Goal: Information Seeking & Learning: Understand process/instructions

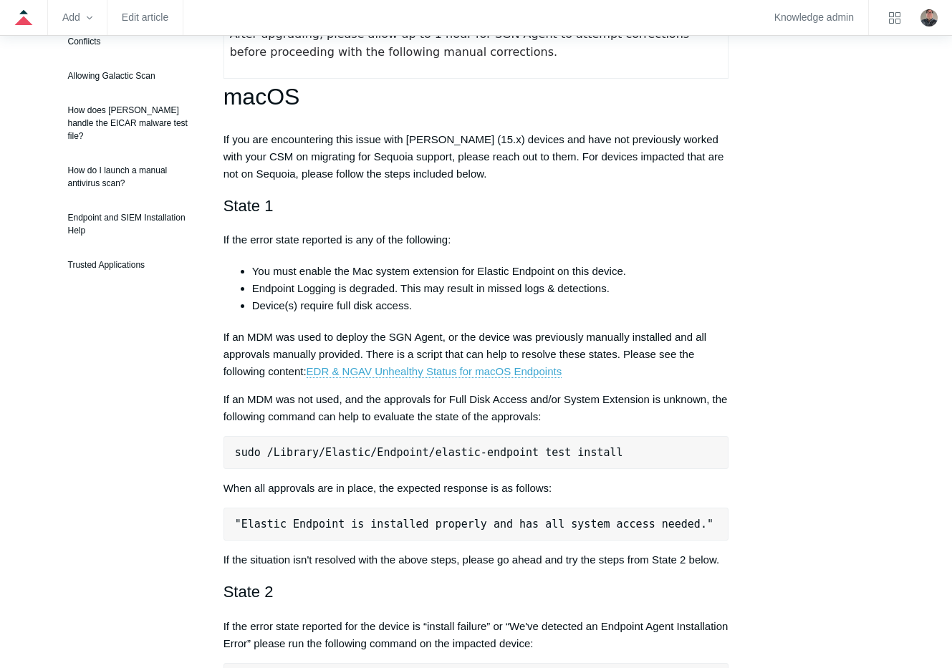
scroll to position [215, 0]
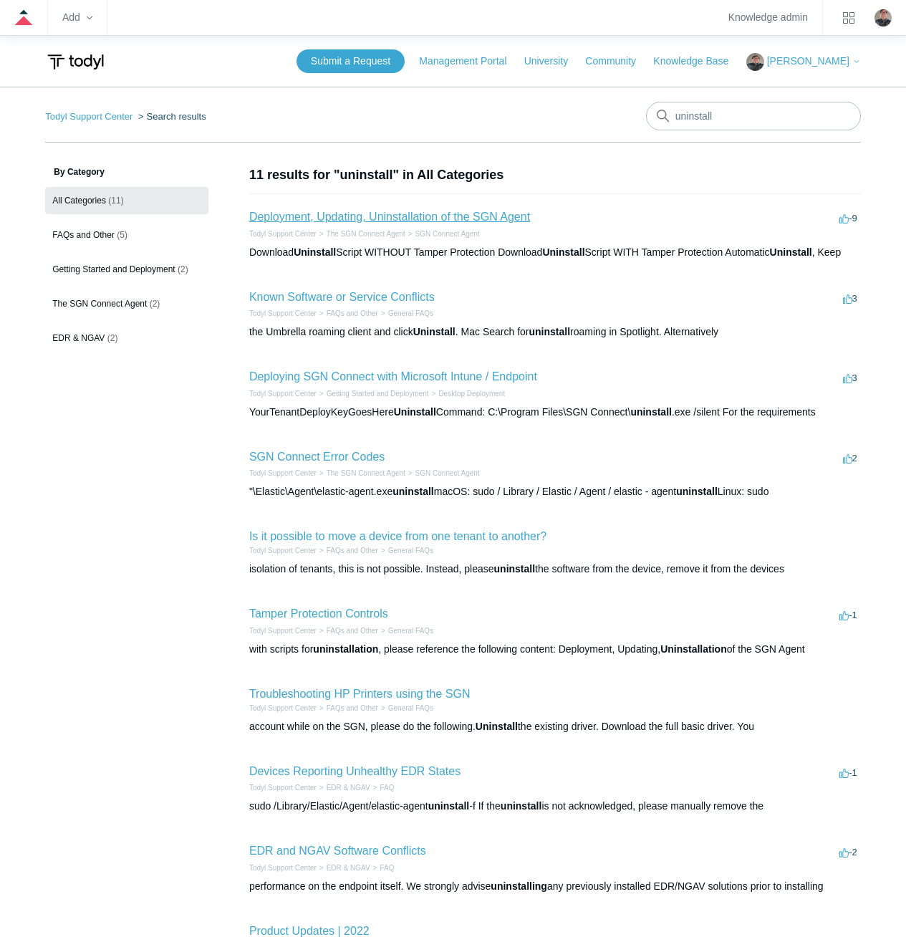
click at [306, 211] on link "Deployment, Updating, Uninstallation of the SGN Agent" at bounding box center [389, 217] width 281 height 12
click at [333, 212] on link "Deployment, Updating, Uninstallation of the SGN Agent" at bounding box center [389, 217] width 281 height 12
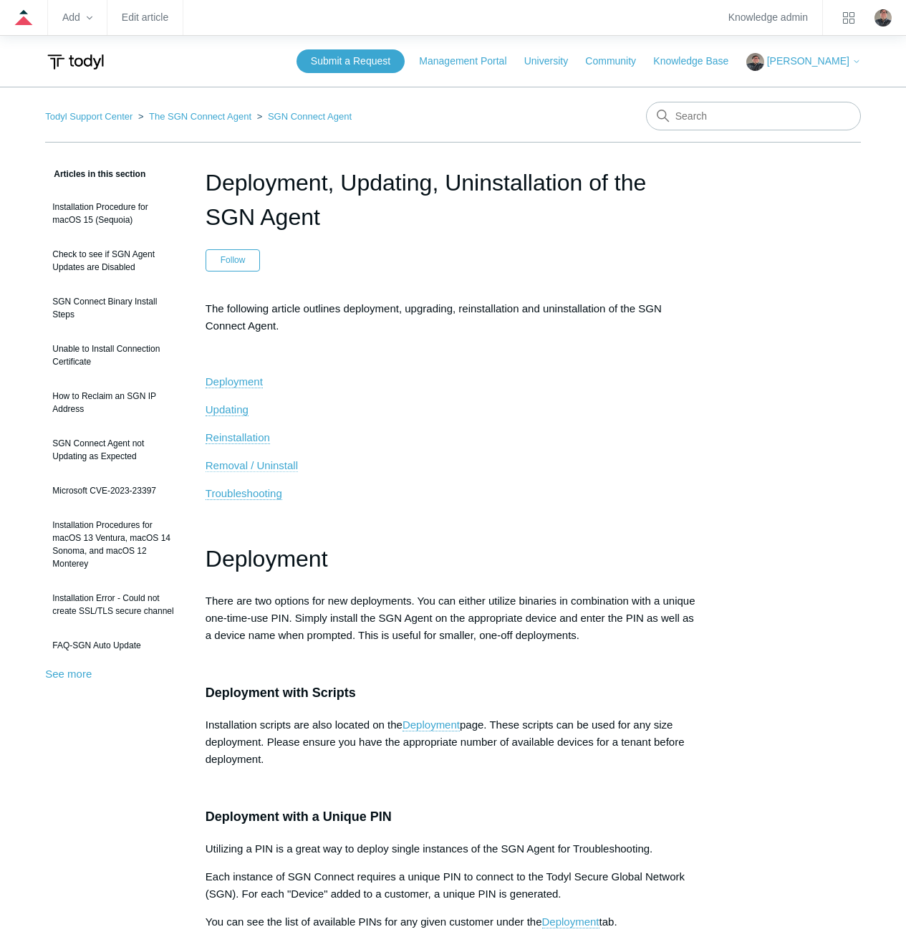
click at [226, 460] on span "Removal / Uninstall" at bounding box center [252, 465] width 92 height 12
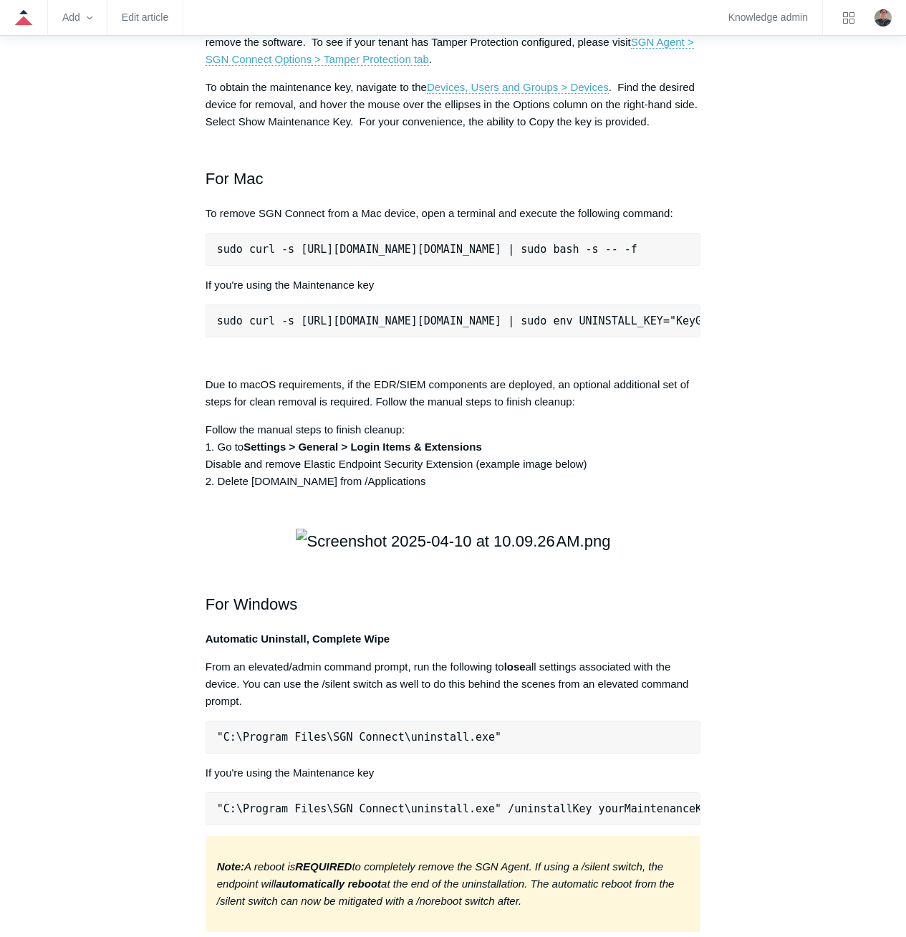
click at [155, 425] on aside "Articles in this section Installation Procedure for macOS 15 (Sequoia) Check to…" at bounding box center [114, 314] width 139 height 4039
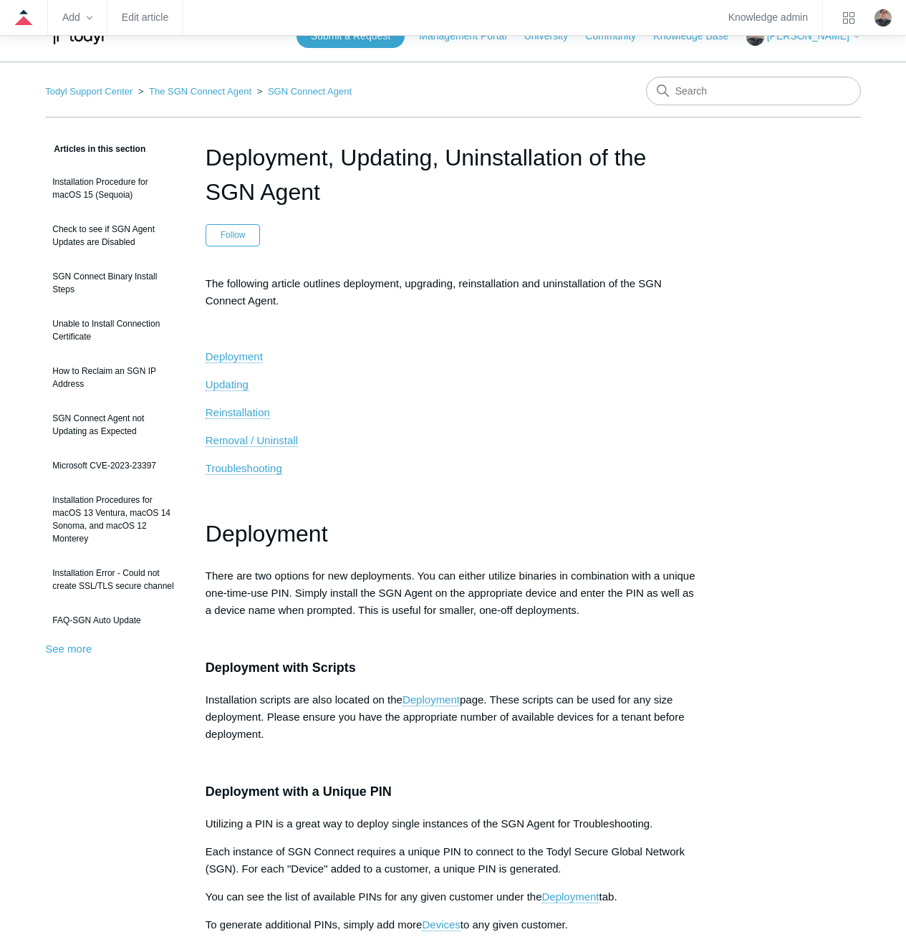
scroll to position [0, 0]
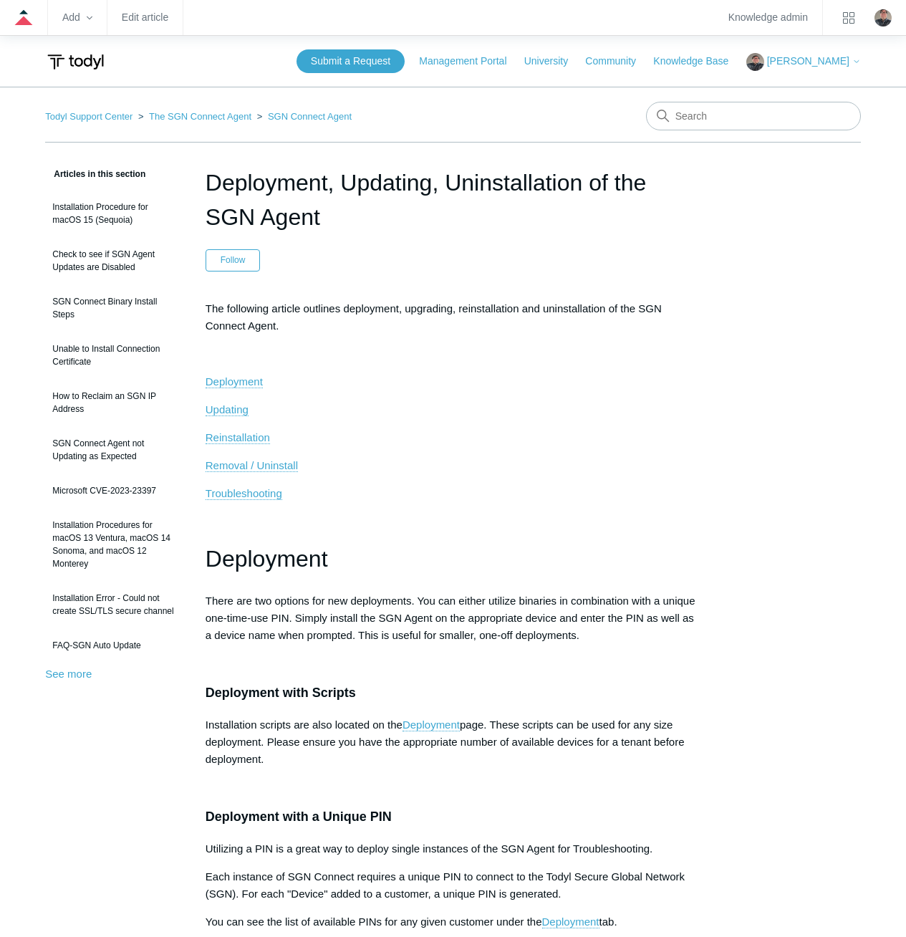
click at [384, 216] on h1 "Deployment, Updating, Uninstallation of the SGN Agent" at bounding box center [453, 199] width 495 height 69
click at [236, 463] on span "Removal / Uninstall" at bounding box center [252, 465] width 92 height 12
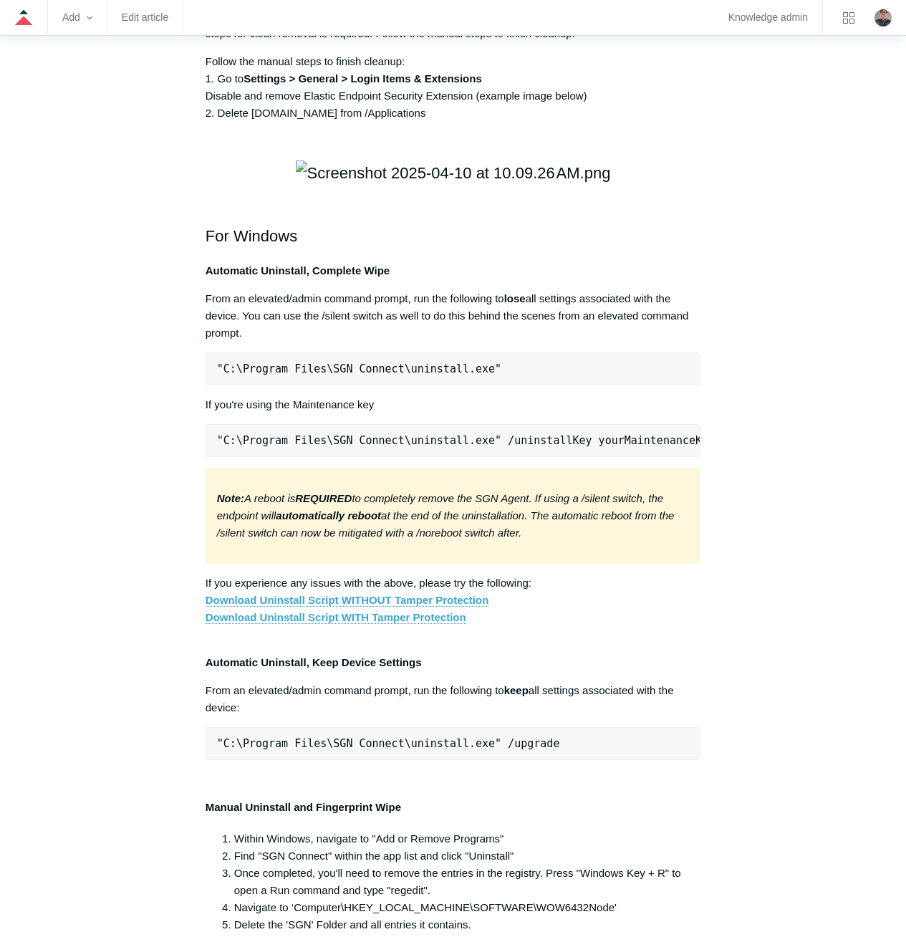
scroll to position [2229, 0]
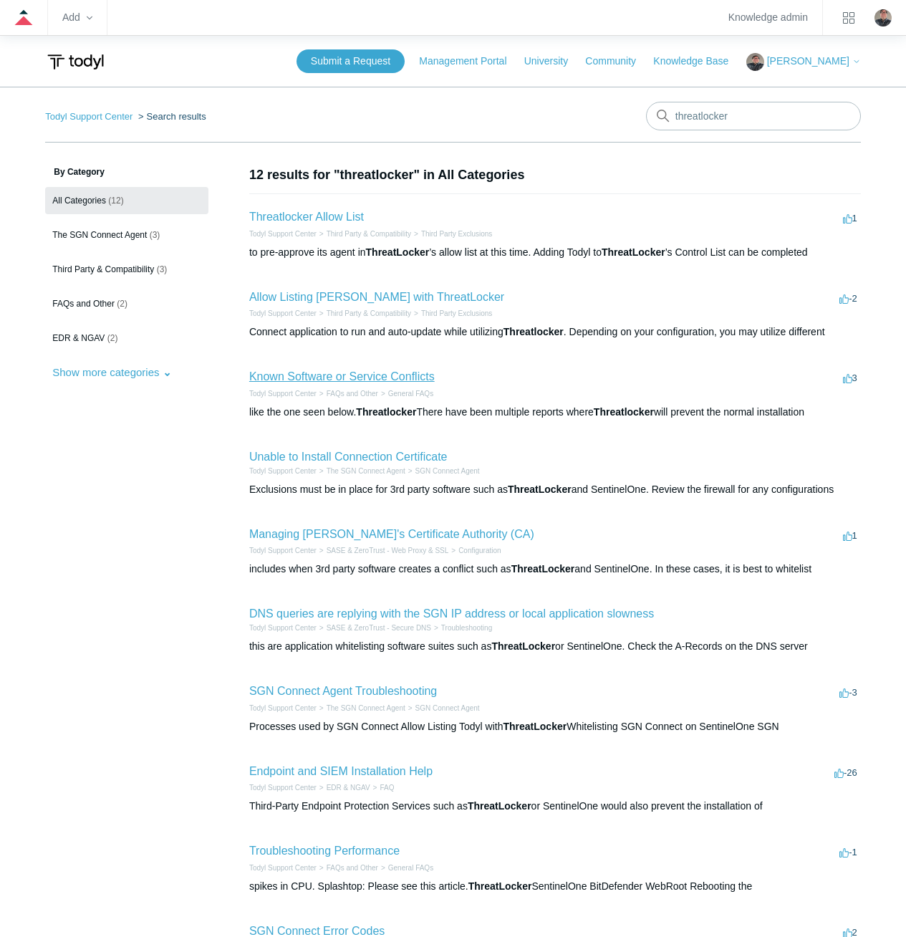
click at [295, 372] on link "Known Software or Service Conflicts" at bounding box center [341, 376] width 185 height 12
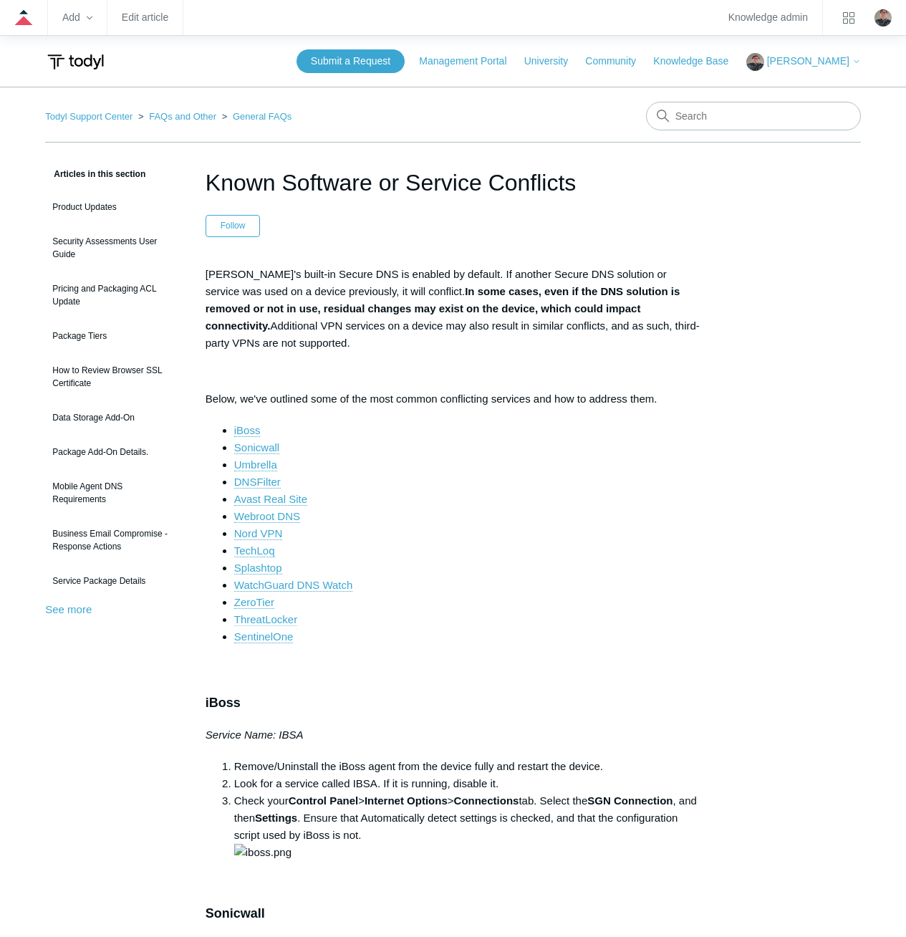
click at [261, 614] on link "ThreatLocker" at bounding box center [265, 619] width 63 height 13
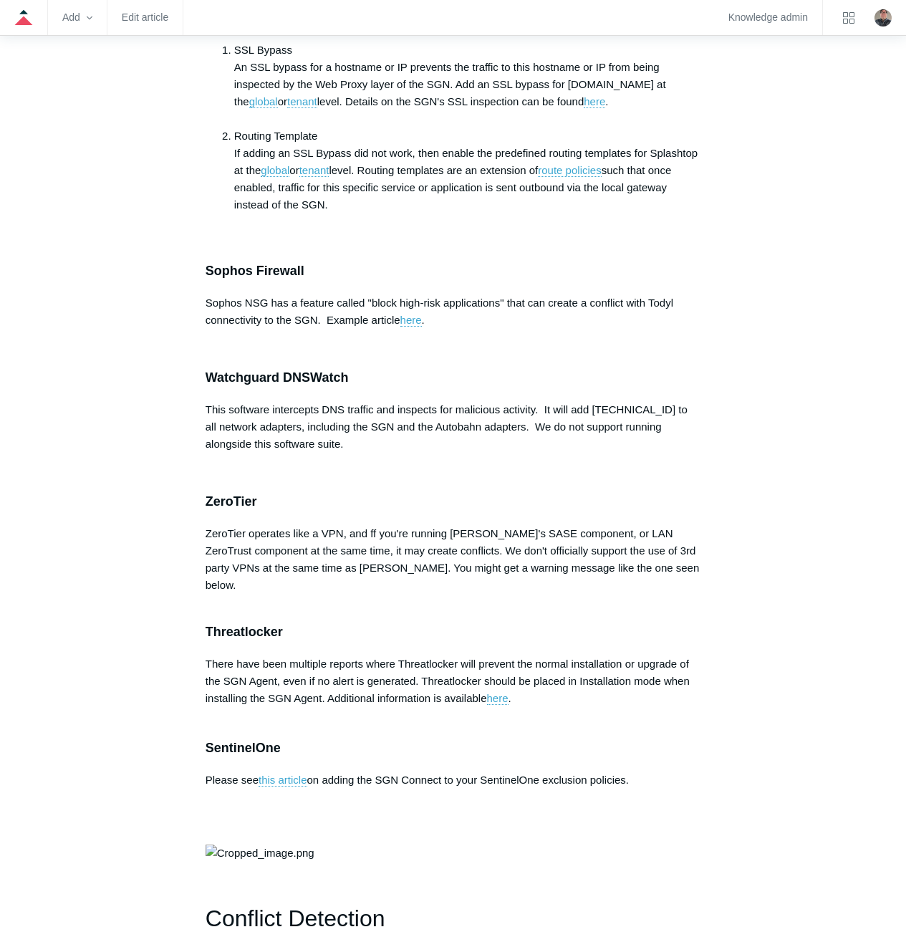
scroll to position [2519, 0]
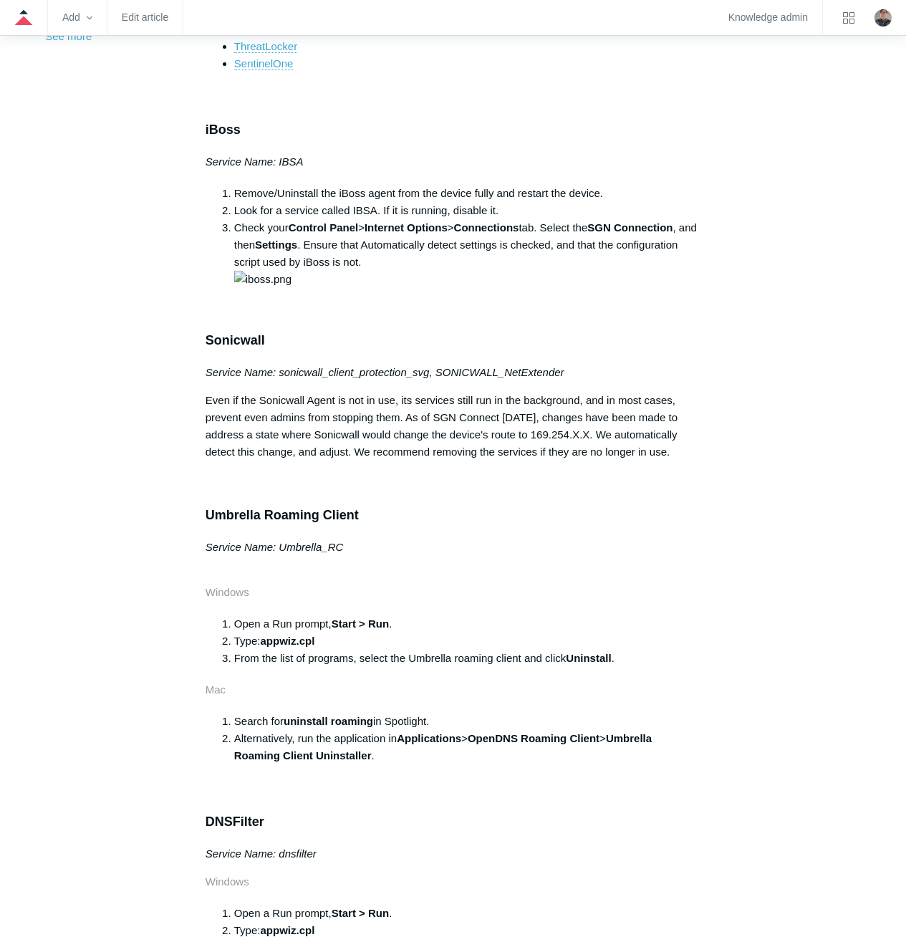
scroll to position [931, 0]
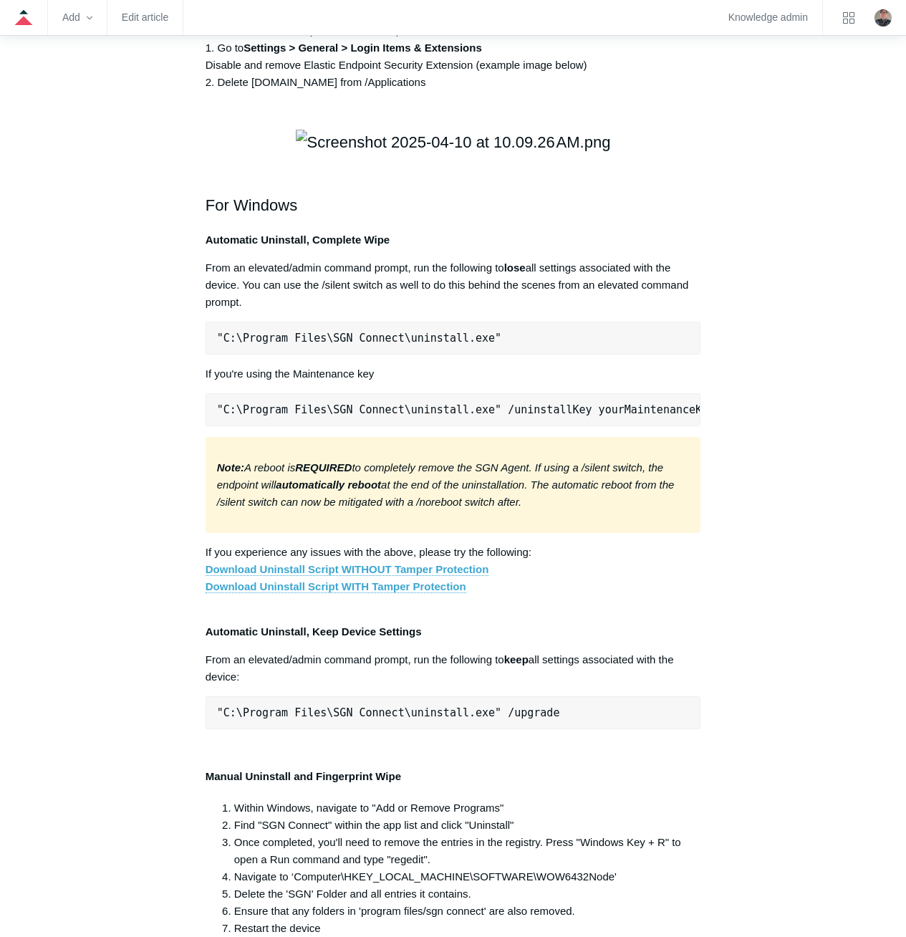
scroll to position [1942, 0]
